Goal: Information Seeking & Learning: Find specific fact

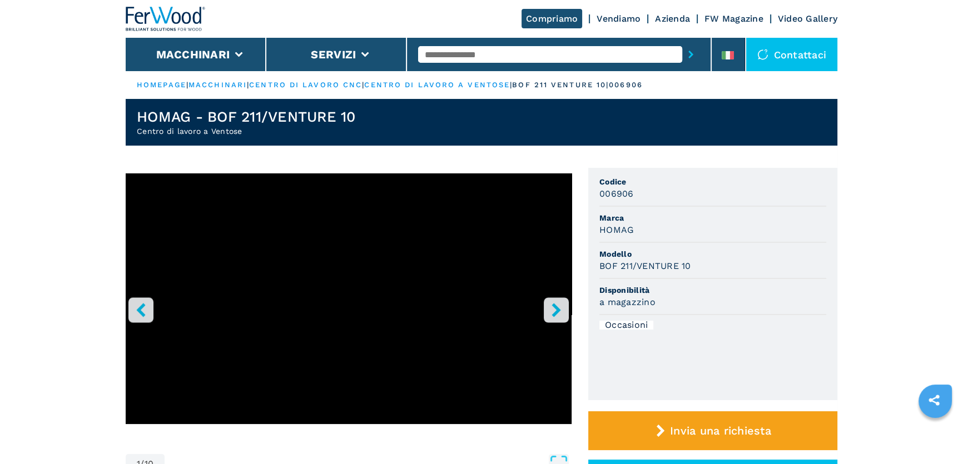
click at [502, 55] on input "text" at bounding box center [550, 54] width 264 height 17
type input "**********"
click at [682, 42] on button "submit-button" at bounding box center [690, 55] width 17 height 26
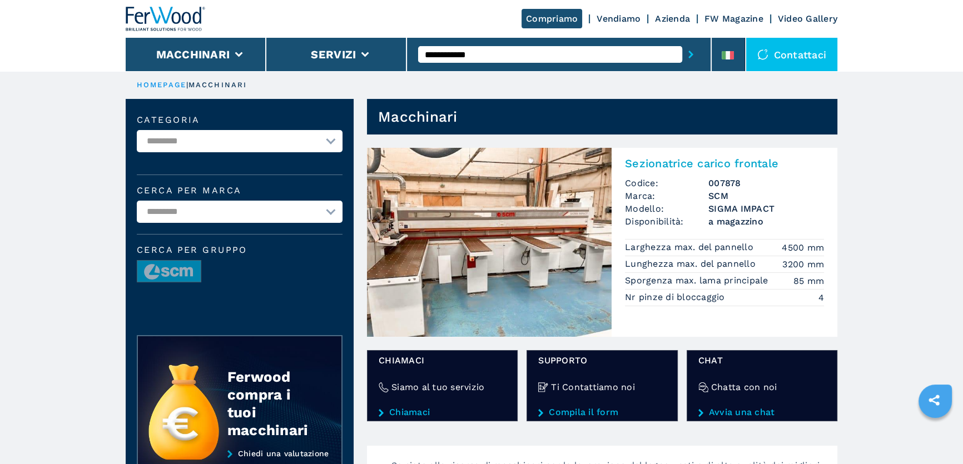
click at [154, 14] on img at bounding box center [166, 19] width 80 height 24
